Goal: Find specific page/section: Find specific page/section

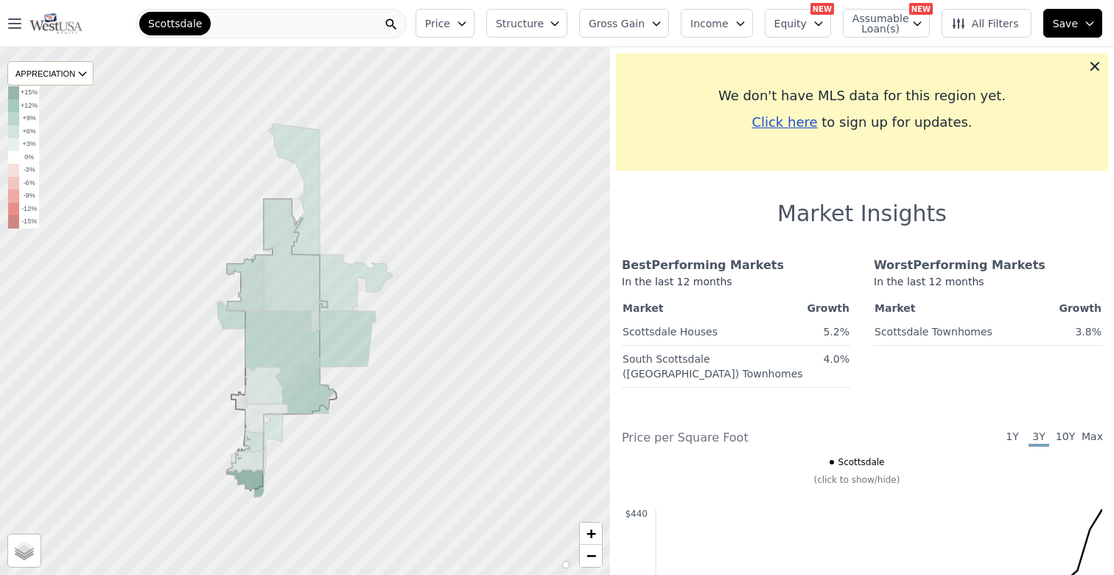
click at [211, 21] on div "Scottsdale" at bounding box center [271, 23] width 271 height 29
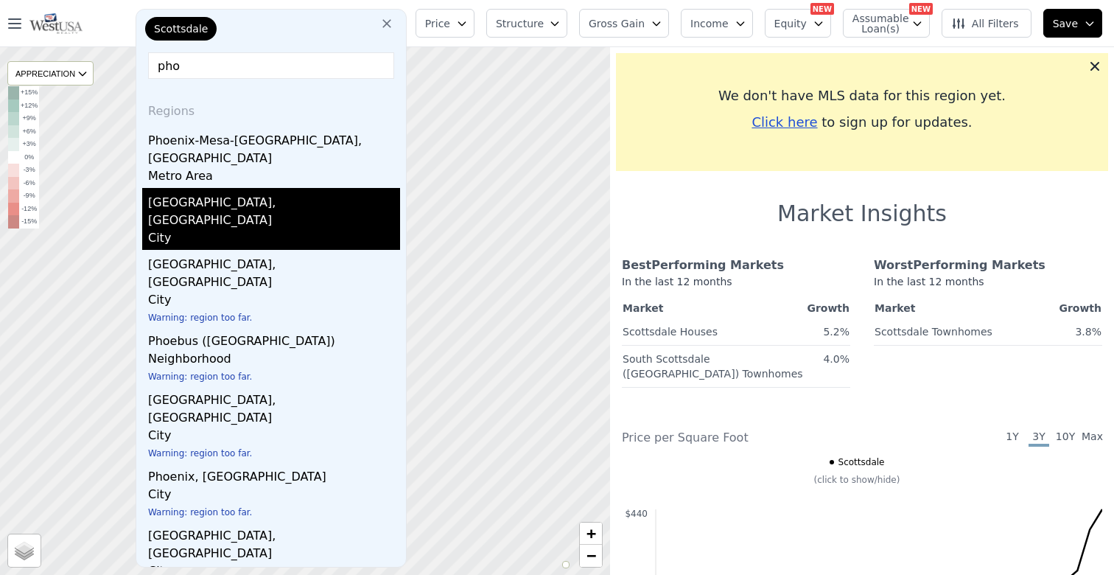
type input "pho"
click at [224, 229] on div "City" at bounding box center [274, 239] width 252 height 21
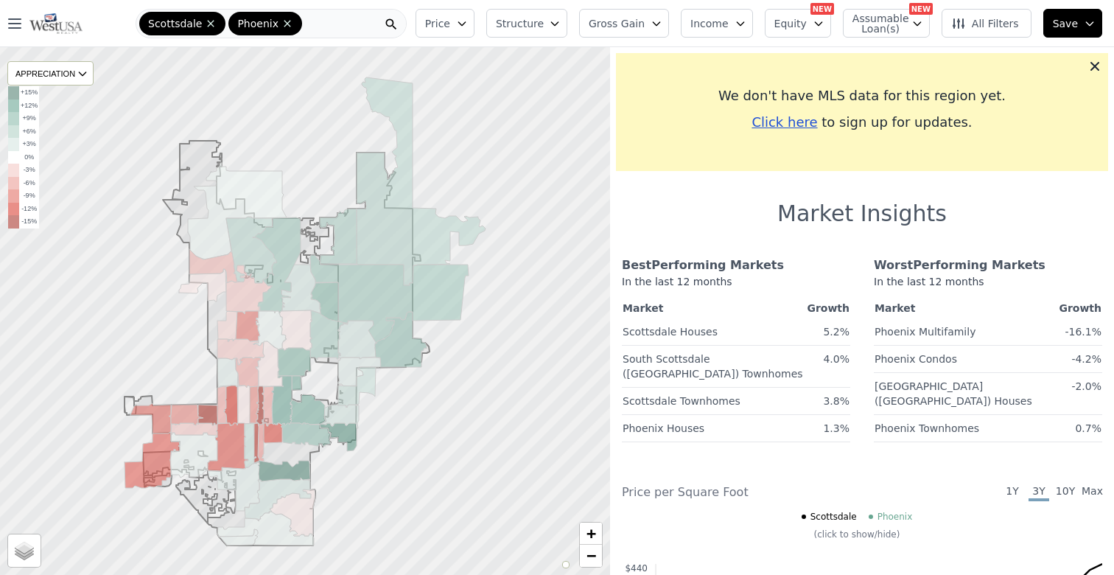
click at [340, 29] on div "Scottsdale Phoenix" at bounding box center [271, 23] width 271 height 29
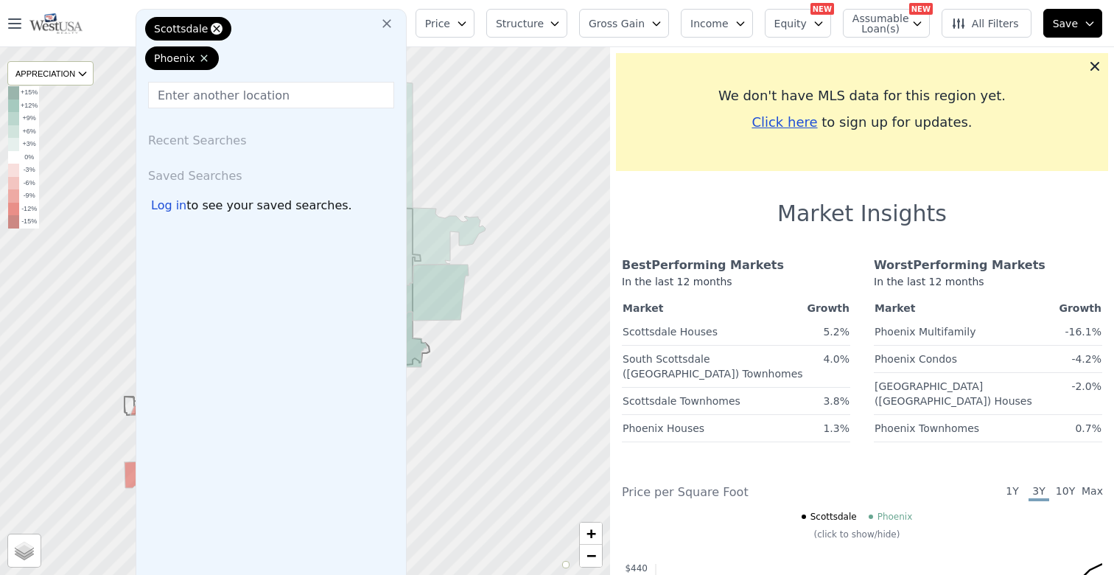
click at [217, 27] on icon at bounding box center [217, 29] width 12 height 12
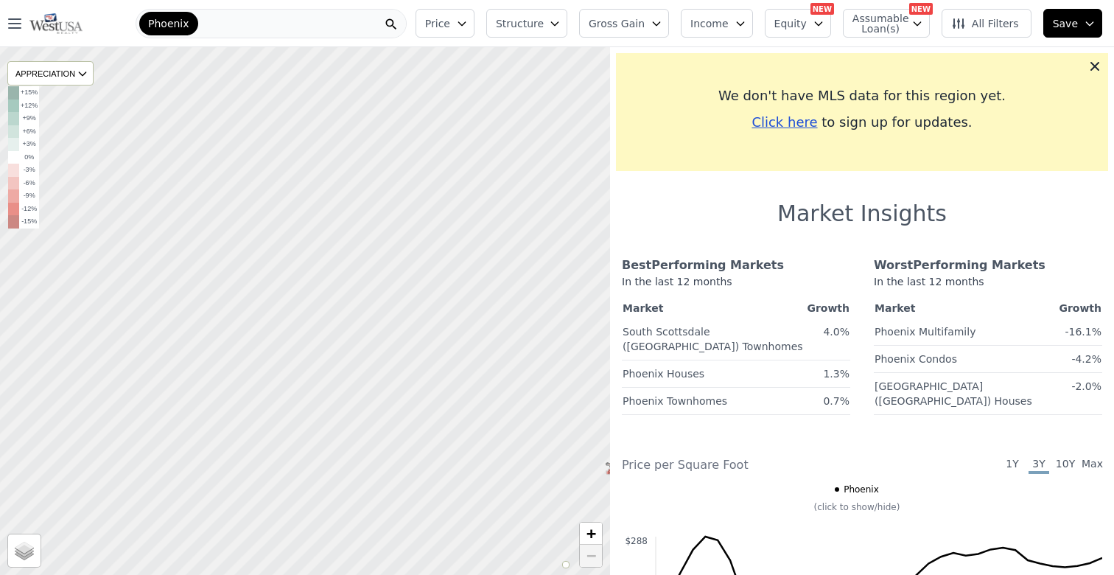
drag, startPoint x: 209, startPoint y: 388, endPoint x: 446, endPoint y: 432, distance: 240.6
click at [446, 432] on div at bounding box center [305, 310] width 732 height 633
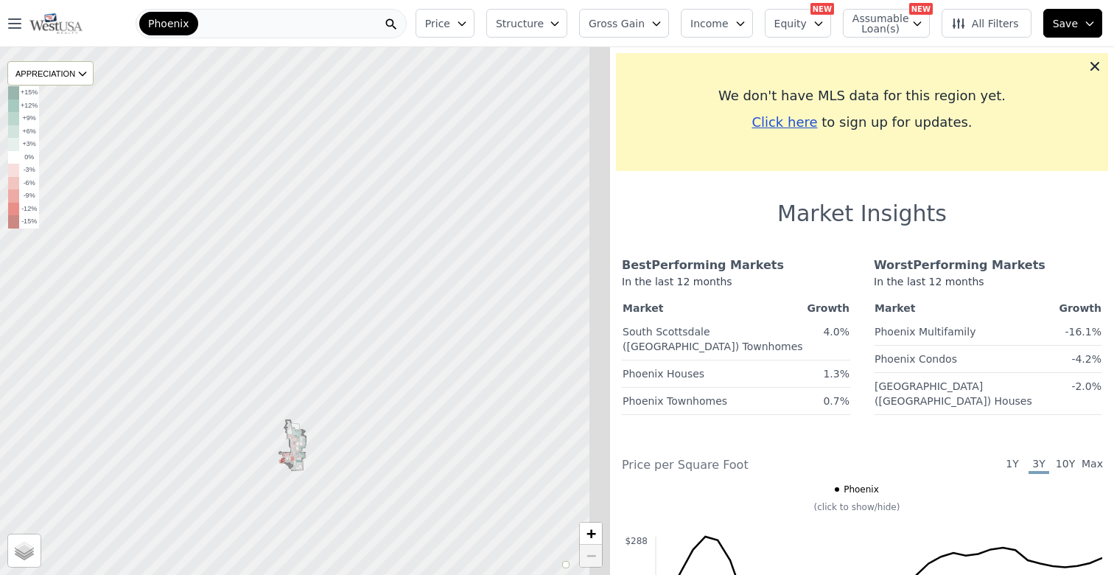
drag, startPoint x: 464, startPoint y: 390, endPoint x: 137, endPoint y: 379, distance: 327.4
click at [137, 379] on div at bounding box center [223, 309] width 732 height 633
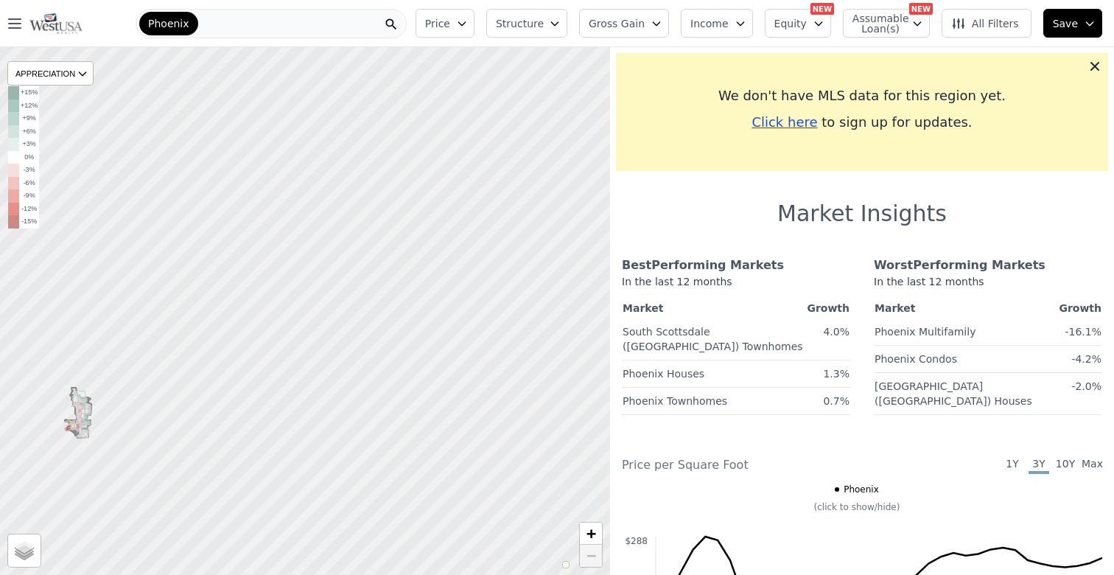
drag, startPoint x: 402, startPoint y: 385, endPoint x: 197, endPoint y: 341, distance: 210.1
click at [197, 341] on div at bounding box center [281, 302] width 732 height 633
drag, startPoint x: 369, startPoint y: 320, endPoint x: 216, endPoint y: 357, distance: 157.8
click at [216, 357] on div at bounding box center [303, 312] width 732 height 633
drag, startPoint x: 318, startPoint y: 382, endPoint x: 235, endPoint y: 359, distance: 86.5
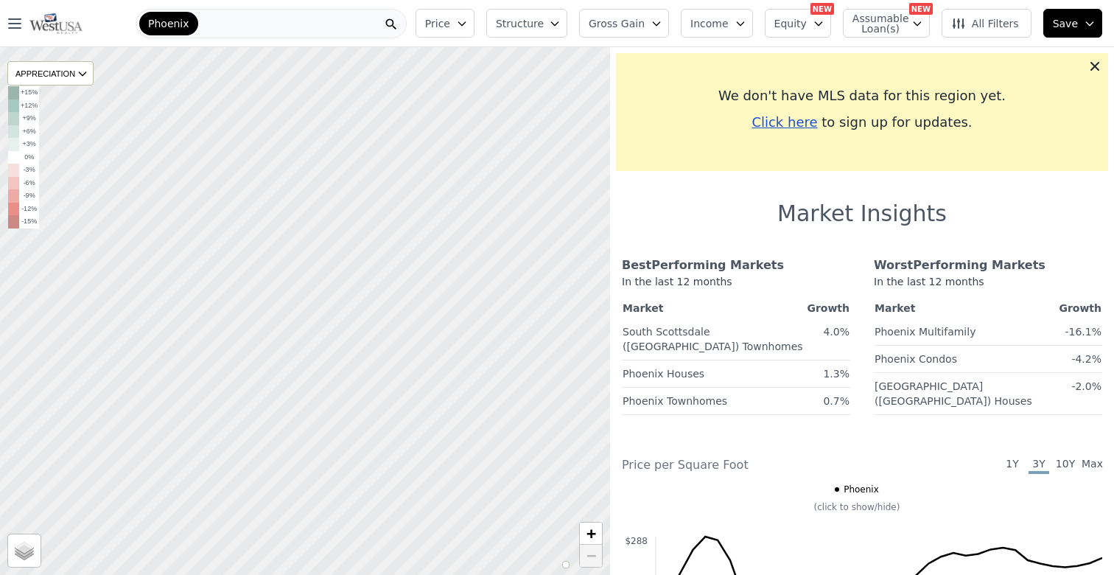
click at [237, 360] on div at bounding box center [305, 309] width 732 height 633
drag, startPoint x: 390, startPoint y: 299, endPoint x: 414, endPoint y: 384, distance: 88.2
click at [414, 384] on div at bounding box center [306, 310] width 732 height 633
click at [243, 352] on div at bounding box center [305, 310] width 732 height 633
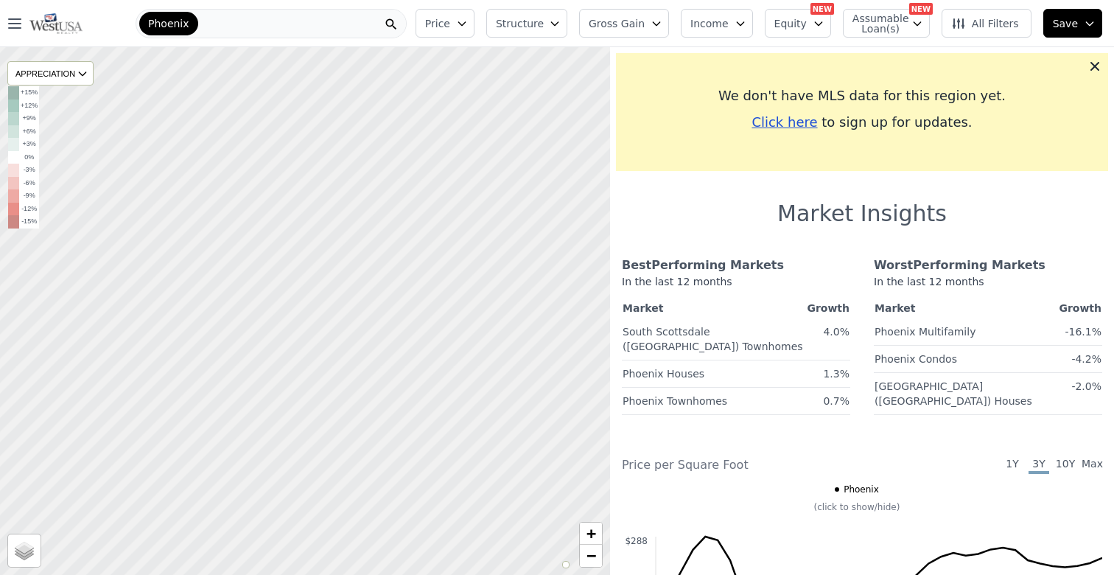
drag, startPoint x: 226, startPoint y: 425, endPoint x: 264, endPoint y: 232, distance: 196.7
click at [264, 231] on div at bounding box center [306, 307] width 732 height 633
click at [238, 217] on div at bounding box center [305, 310] width 732 height 633
click at [209, 25] on div "Phoenix" at bounding box center [271, 23] width 271 height 29
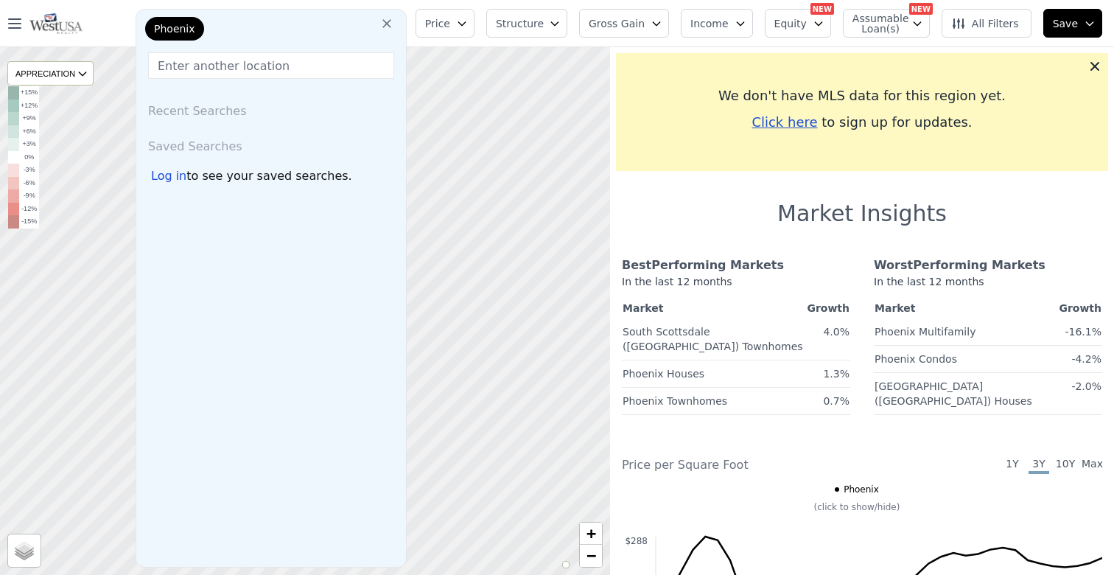
click at [192, 25] on div "Phoenix" at bounding box center [174, 29] width 59 height 24
click at [189, 64] on input "text" at bounding box center [271, 65] width 246 height 27
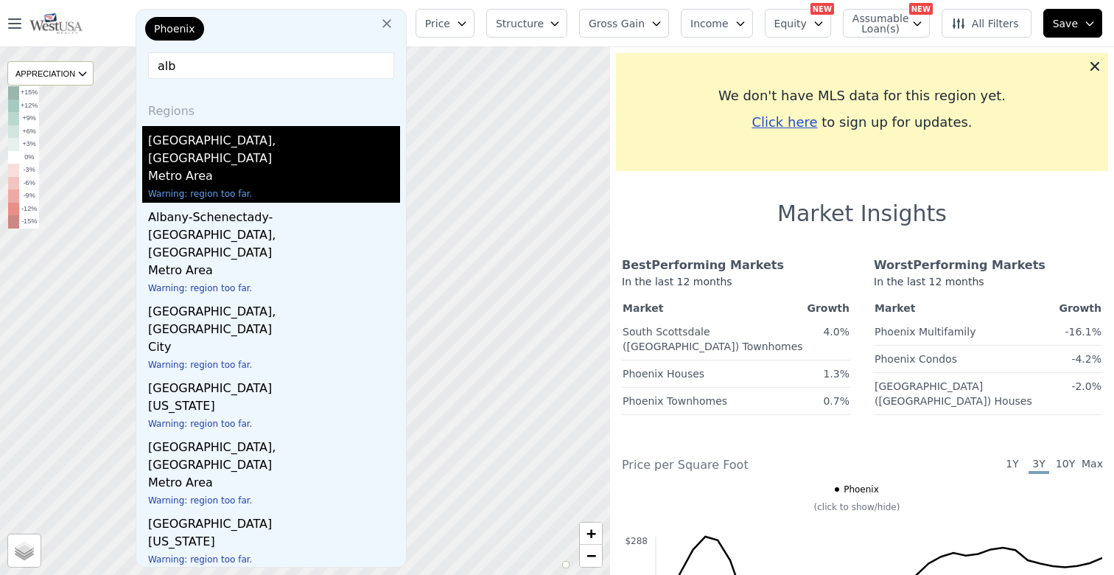
type input "alb"
click at [189, 140] on div "[GEOGRAPHIC_DATA], [GEOGRAPHIC_DATA]" at bounding box center [274, 146] width 252 height 41
